Goal: Task Accomplishment & Management: Complete application form

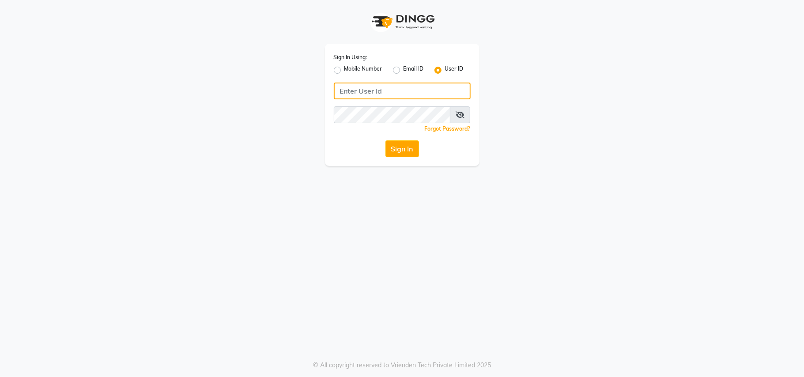
click at [354, 92] on input "Username" at bounding box center [402, 91] width 137 height 17
type input "beard&thebrows"
click at [461, 113] on icon at bounding box center [460, 114] width 9 height 7
click at [397, 146] on button "Sign In" at bounding box center [402, 148] width 34 height 17
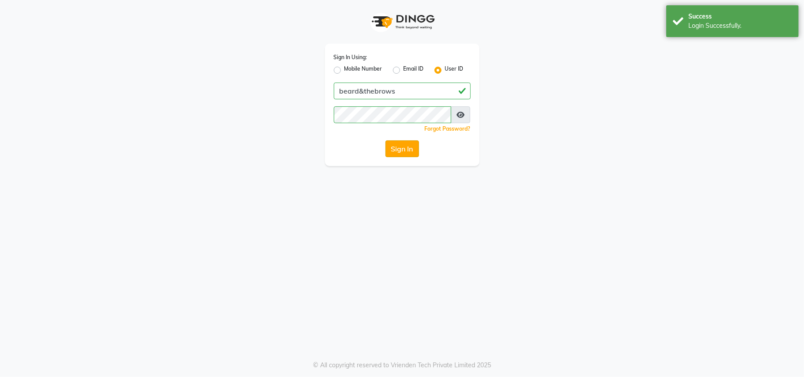
select select "872"
select select "service"
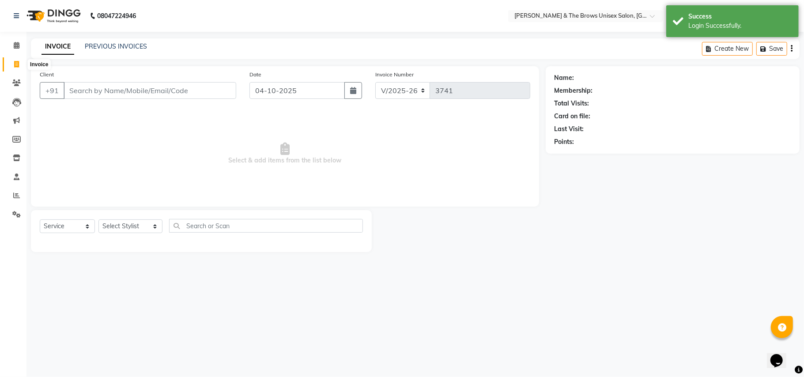
click at [15, 61] on icon at bounding box center [16, 64] width 5 height 7
select select "872"
select select "service"
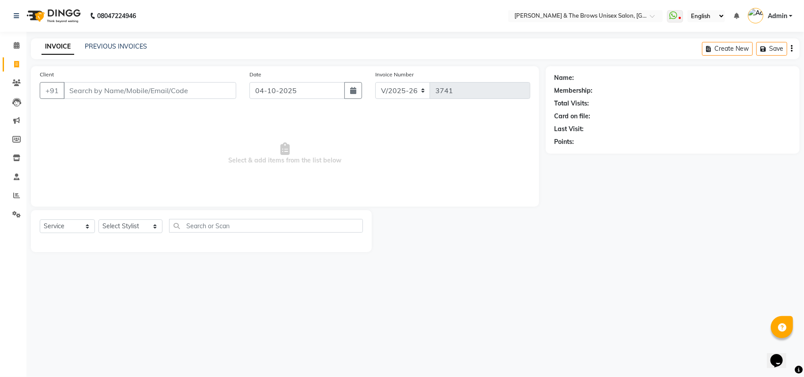
click at [771, 39] on div "Create New Save" at bounding box center [751, 48] width 98 height 21
click at [127, 152] on span "Select & add items from the list below" at bounding box center [285, 153] width 490 height 88
click at [17, 195] on icon at bounding box center [16, 195] width 7 height 7
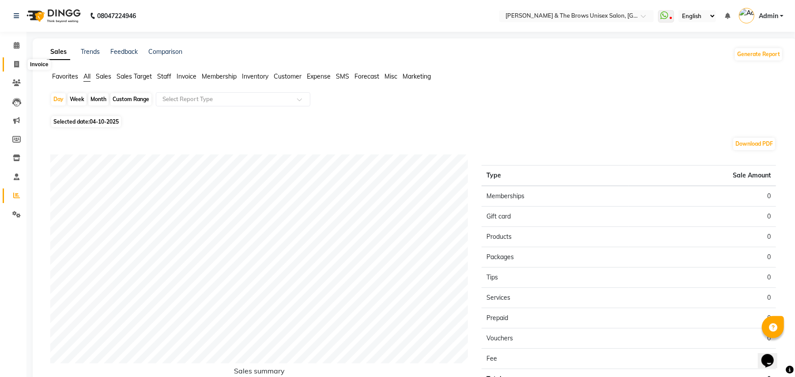
click at [15, 66] on icon at bounding box center [16, 64] width 5 height 7
select select "service"
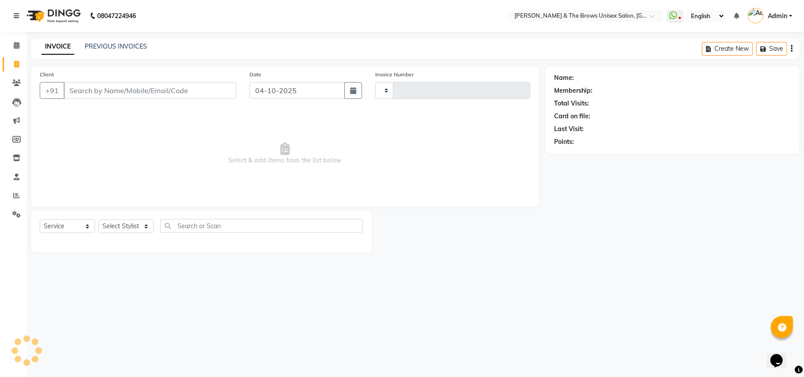
type input "3741"
select select "872"
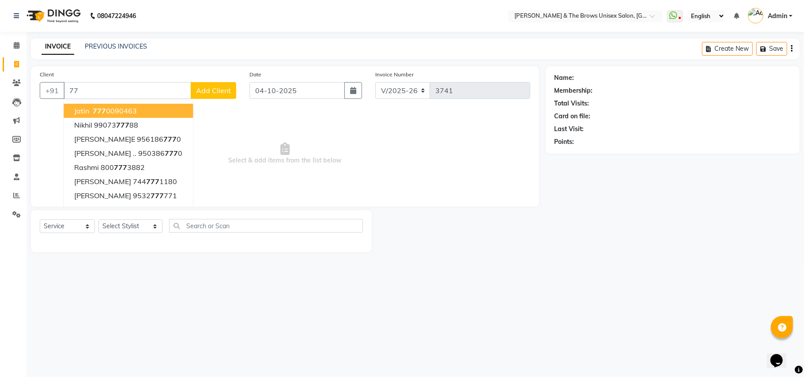
type input "7"
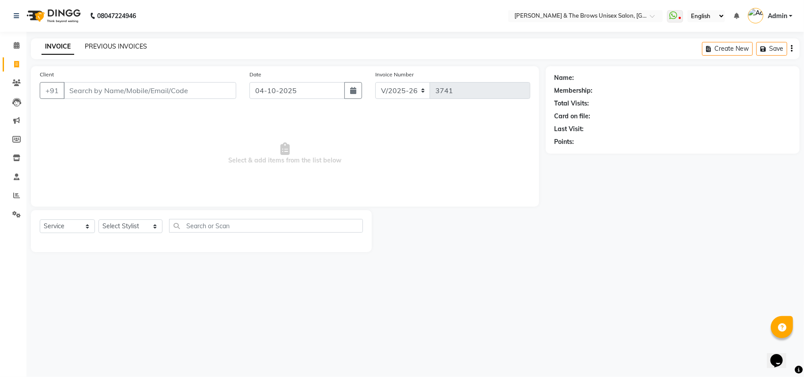
click at [109, 48] on link "PREVIOUS INVOICES" at bounding box center [116, 46] width 62 height 8
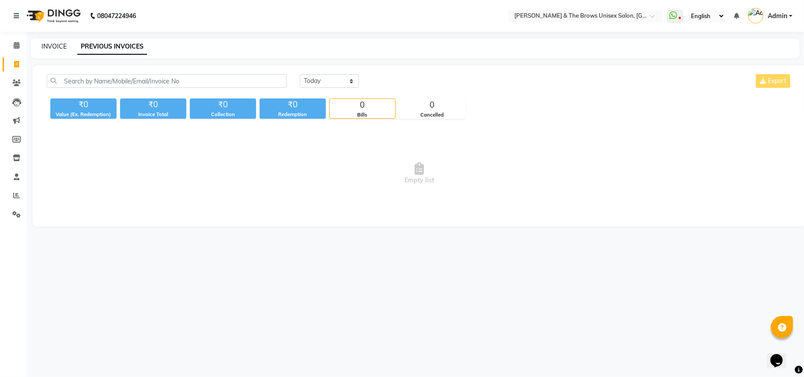
click at [53, 42] on link "INVOICE" at bounding box center [53, 46] width 25 height 8
select select "service"
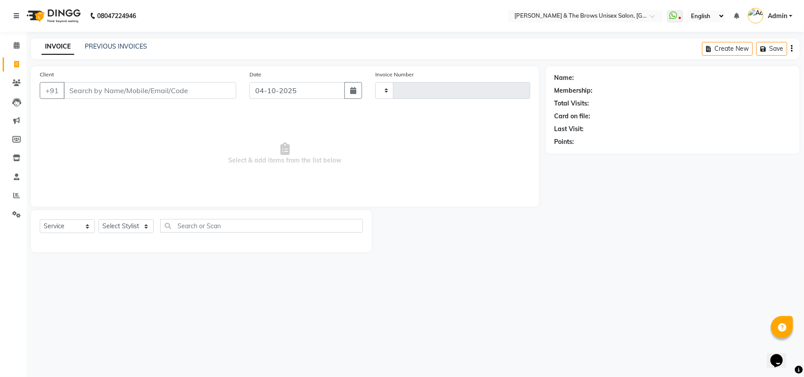
type input "3741"
select select "872"
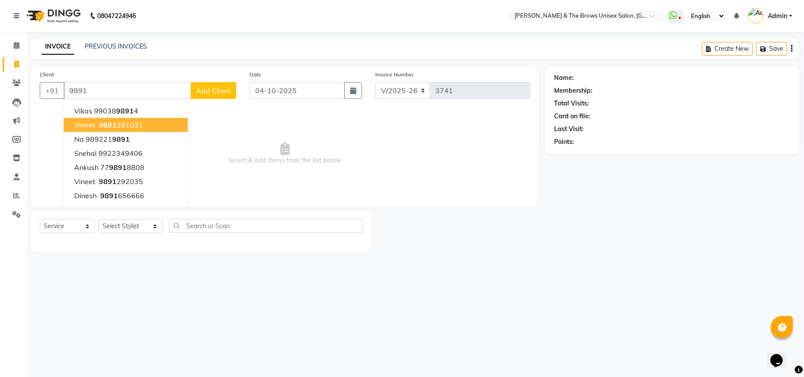
click at [97, 128] on ngb-highlight "9891 291031" at bounding box center [120, 125] width 46 height 9
type input "9891291031"
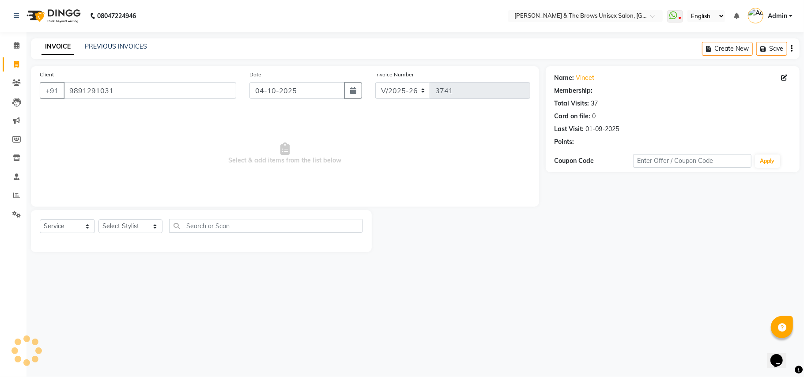
select select "2: Object"
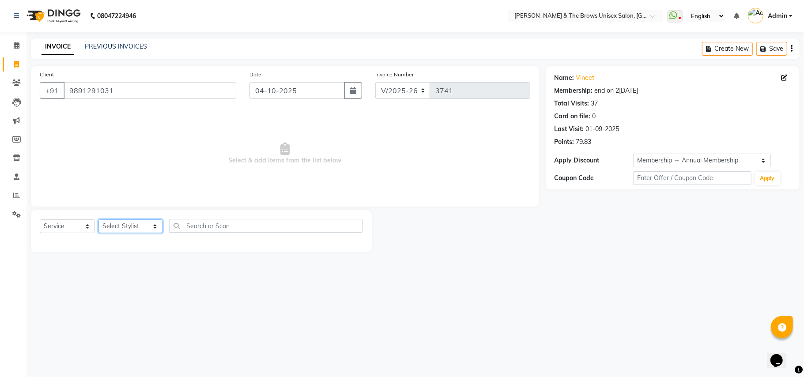
click at [147, 227] on select "Select Stylist [PERSON_NAME] [PERSON_NAME] manager padma [PERSON_NAME] [PERSON_…" at bounding box center [130, 226] width 64 height 14
select select "84274"
click at [98, 219] on select "Select Stylist [PERSON_NAME] [PERSON_NAME] manager padma [PERSON_NAME] [PERSON_…" at bounding box center [130, 226] width 64 height 14
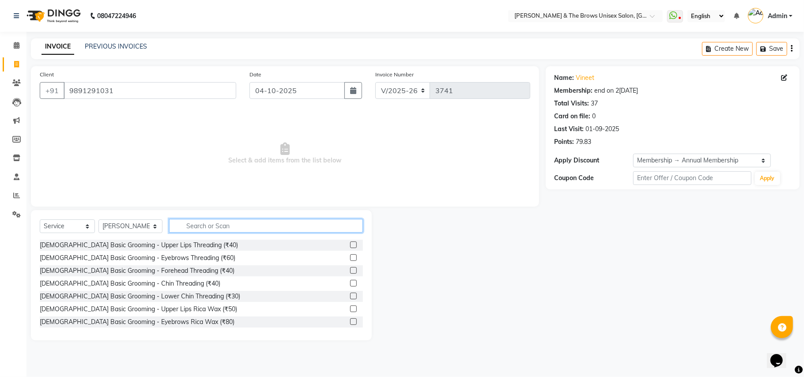
click at [178, 228] on input "text" at bounding box center [266, 226] width 194 height 14
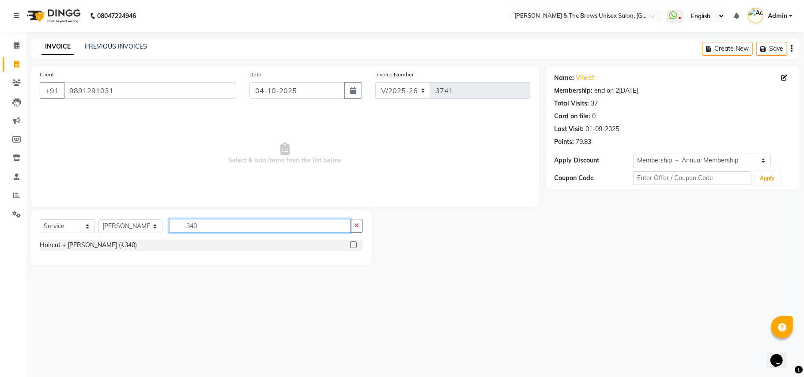
type input "340"
click at [351, 244] on label at bounding box center [353, 244] width 7 height 7
click at [351, 244] on input "checkbox" at bounding box center [353, 245] width 6 height 6
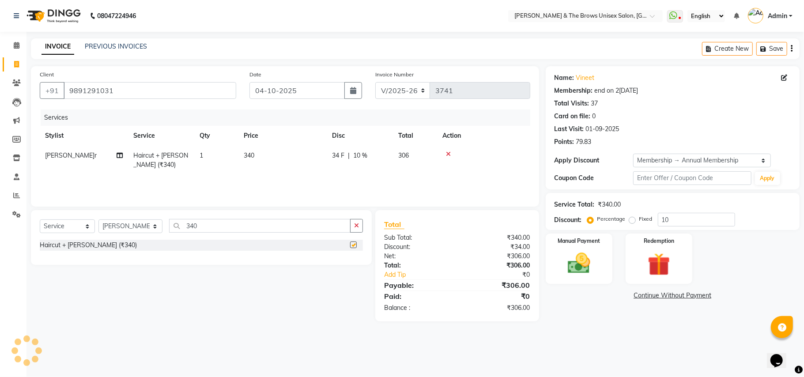
checkbox input "false"
click at [600, 279] on div "Manual Payment" at bounding box center [578, 259] width 69 height 52
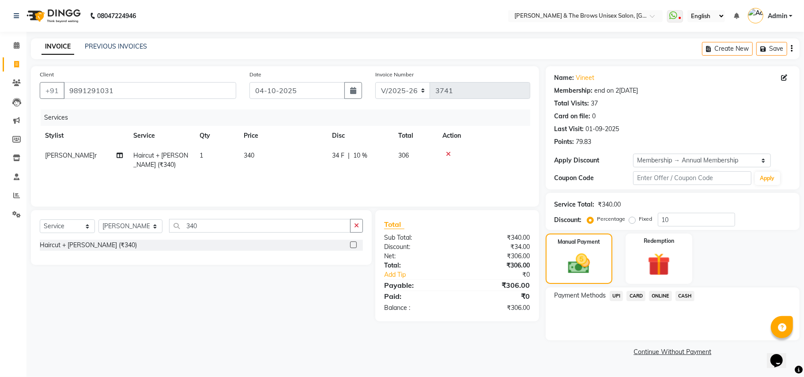
click at [616, 294] on span "UPI" at bounding box center [617, 296] width 14 height 10
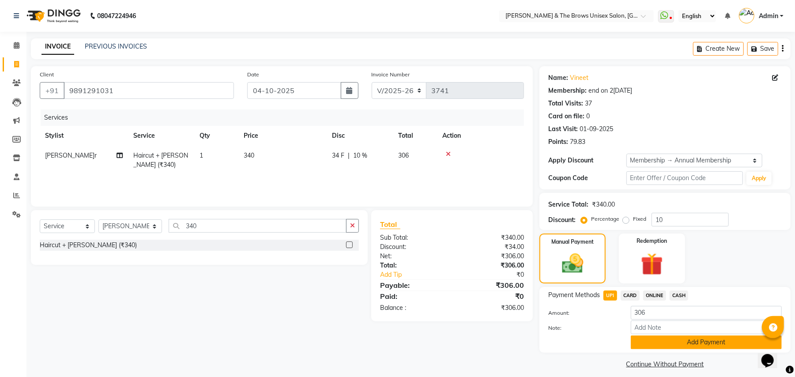
click at [682, 339] on button "Add Payment" at bounding box center [706, 343] width 151 height 14
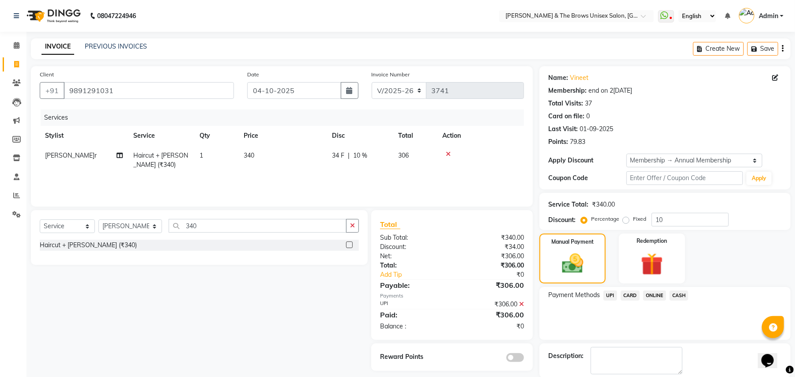
scroll to position [45, 0]
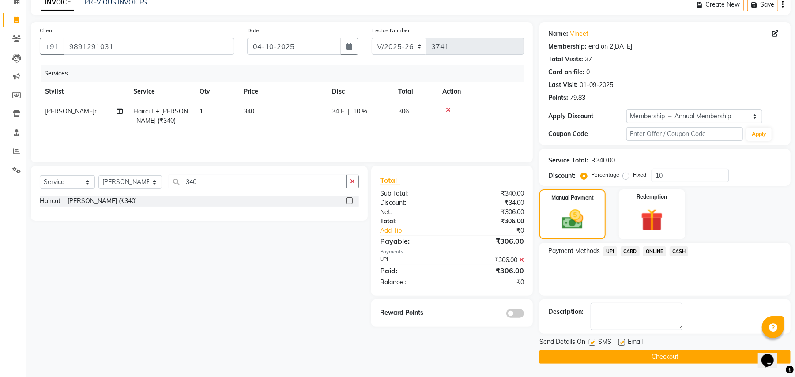
drag, startPoint x: 591, startPoint y: 339, endPoint x: 597, endPoint y: 351, distance: 13.4
click at [593, 346] on div at bounding box center [592, 343] width 6 height 9
drag, startPoint x: 590, startPoint y: 341, endPoint x: 636, endPoint y: 363, distance: 50.4
click at [591, 341] on label at bounding box center [592, 342] width 7 height 7
click at [591, 341] on input "checkbox" at bounding box center [592, 343] width 6 height 6
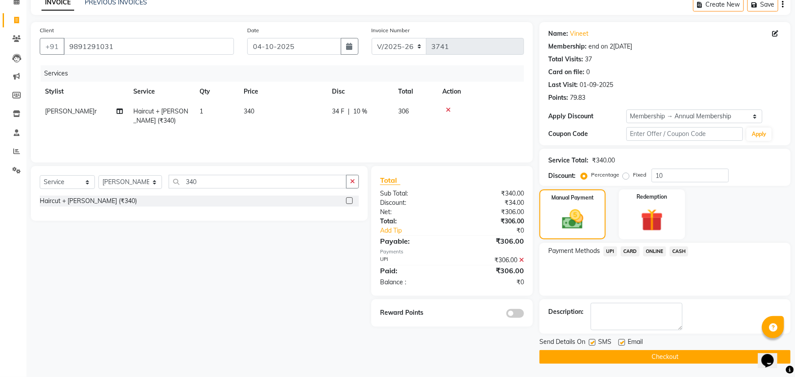
checkbox input "false"
click at [647, 362] on button "Checkout" at bounding box center [664, 357] width 251 height 14
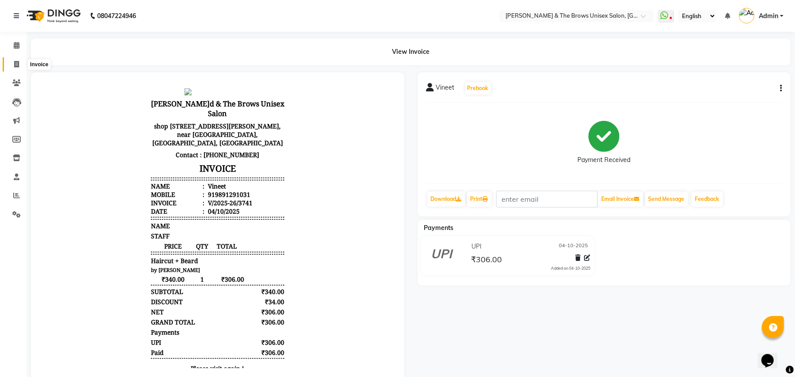
click at [15, 64] on icon at bounding box center [16, 64] width 5 height 7
select select "service"
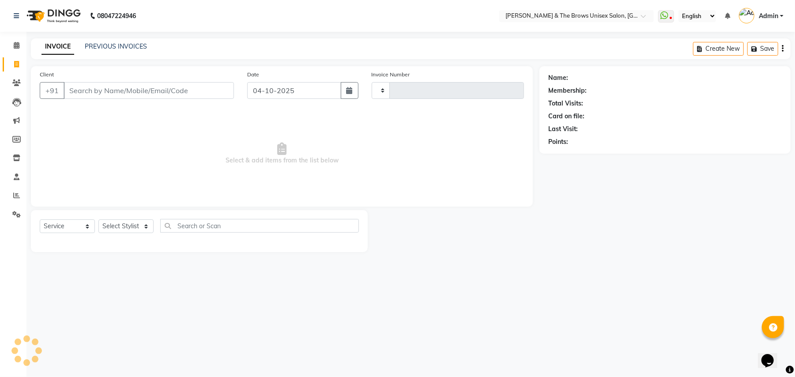
type input "3742"
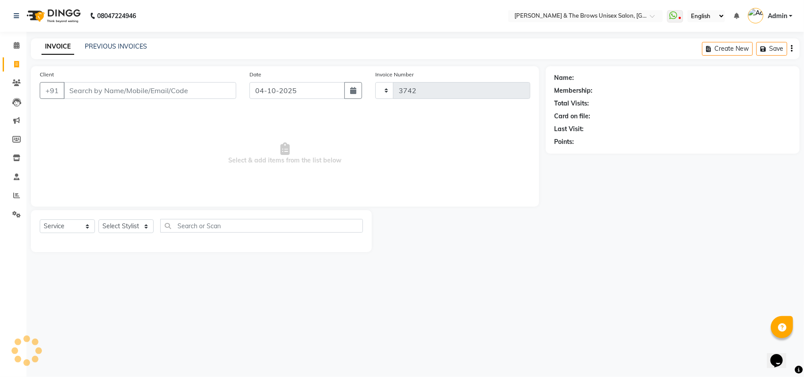
select select "872"
